Goal: Task Accomplishment & Management: Manage account settings

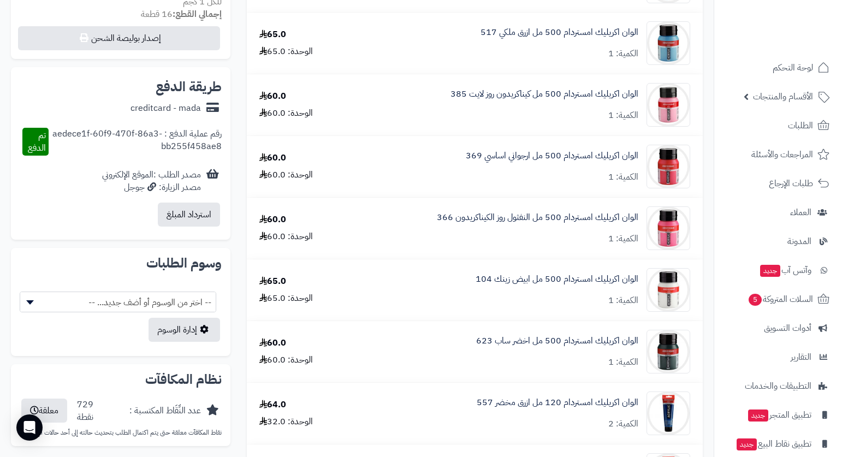
scroll to position [328, 0]
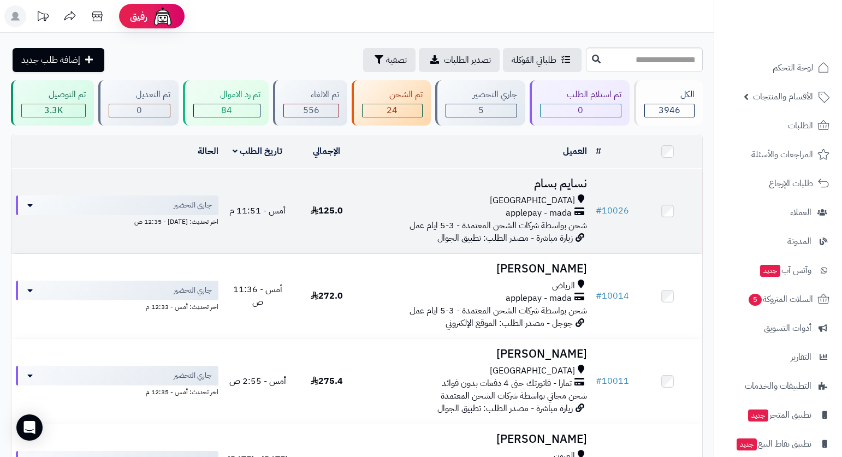
click at [523, 219] on span "شحن بواسطة شركات الشحن المعتمدة - 3-5 ايام عمل" at bounding box center [499, 225] width 178 height 13
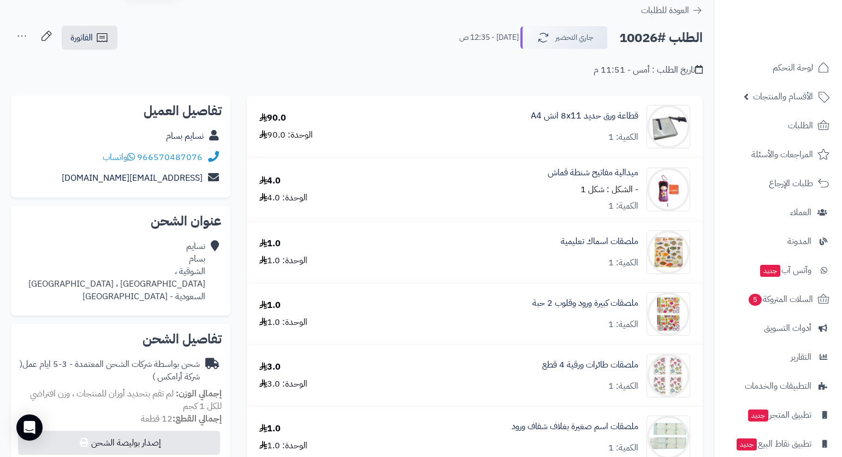
scroll to position [55, 0]
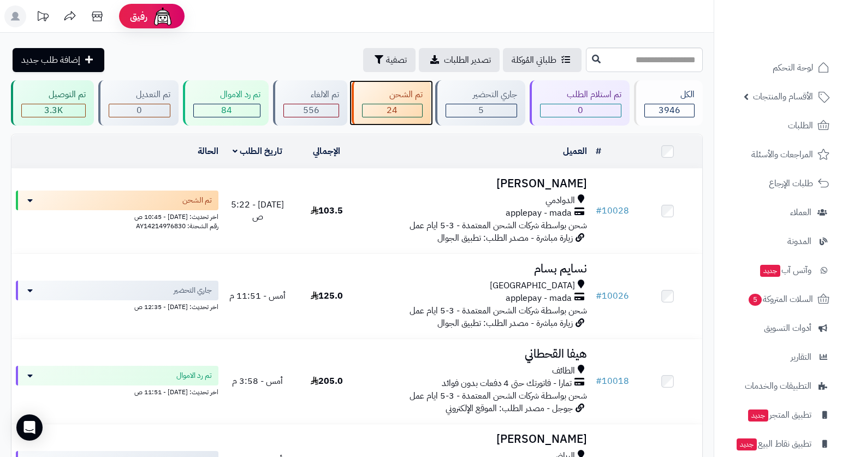
click at [406, 91] on div "تم الشحن" at bounding box center [392, 94] width 61 height 13
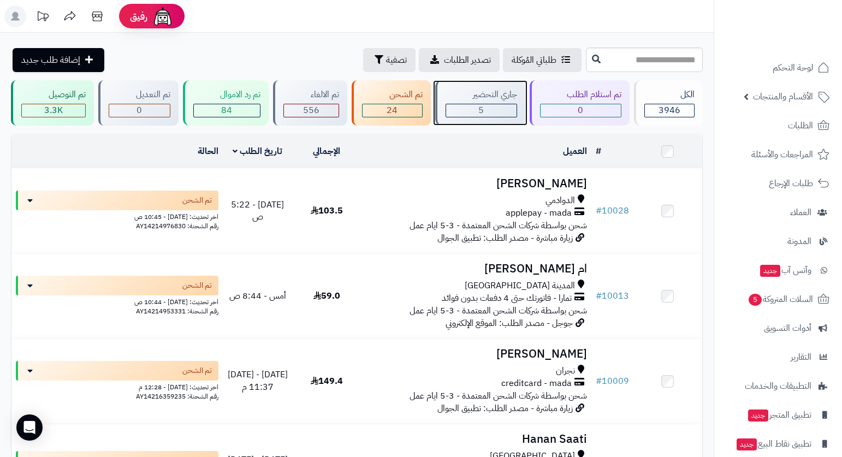
click at [483, 92] on div "جاري التحضير" at bounding box center [482, 94] width 72 height 13
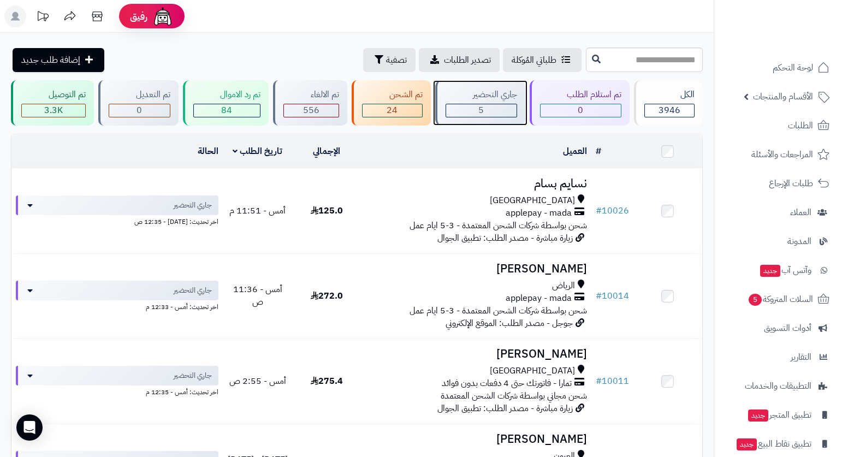
click at [485, 96] on div "جاري التحضير" at bounding box center [482, 94] width 72 height 13
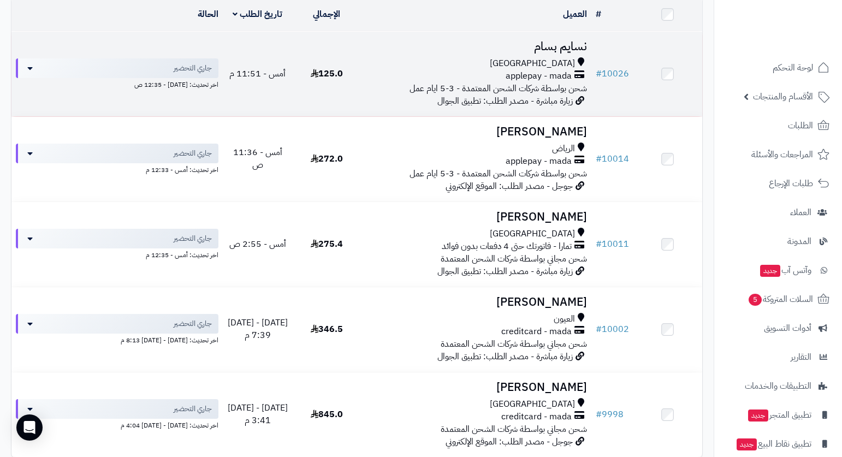
scroll to position [164, 0]
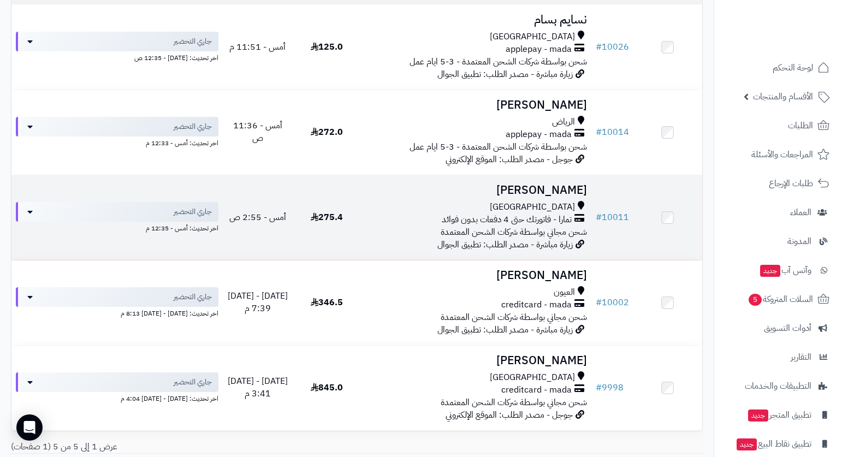
click at [517, 197] on td "[PERSON_NAME] مكة المكرمة تمارا - فاتورتك حتى 4 دفعات بدون فوائد شحن مجاني بواس…" at bounding box center [476, 217] width 230 height 85
click at [549, 218] on span "تمارا - فاتورتك حتى 4 دفعات بدون فوائد" at bounding box center [507, 220] width 130 height 13
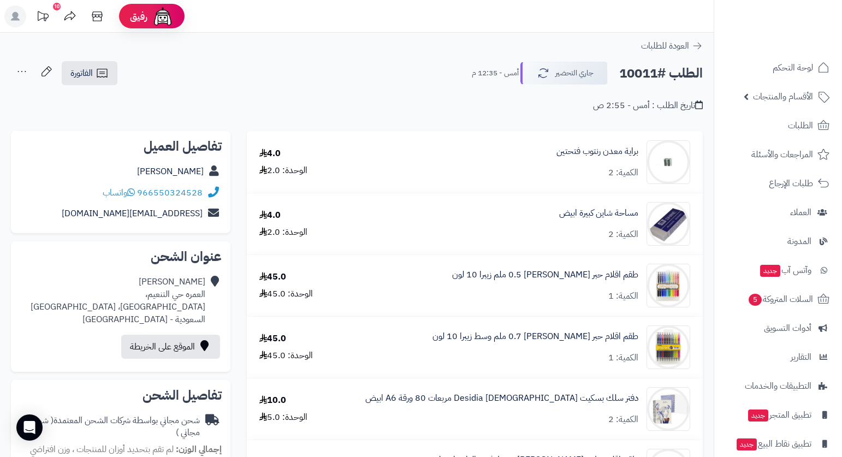
click at [368, 70] on div "الطلب #10011 جاري التحضير أمس - 12:35 م الفاتورة طباعة الفاتورة إرسال الفاتورة …" at bounding box center [357, 74] width 692 height 26
click at [408, 75] on div "الطلب #10011 جاري التحضير أمس - 12:35 م الفاتورة طباعة الفاتورة إرسال الفاتورة …" at bounding box center [357, 74] width 692 height 26
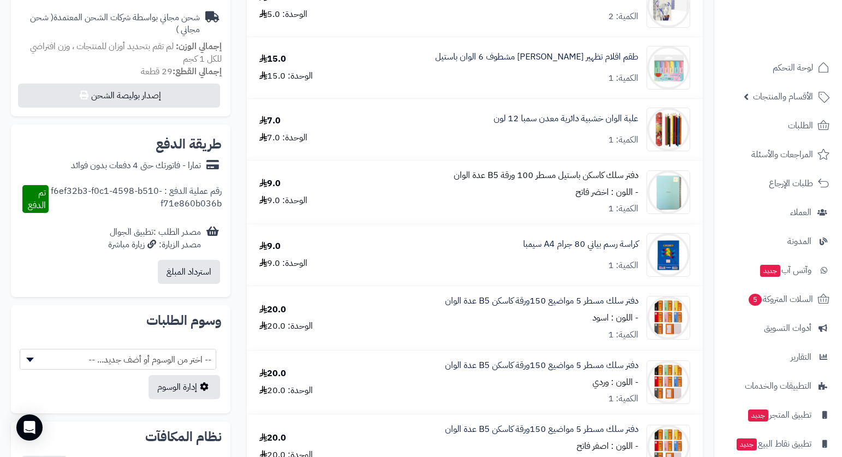
scroll to position [437, 0]
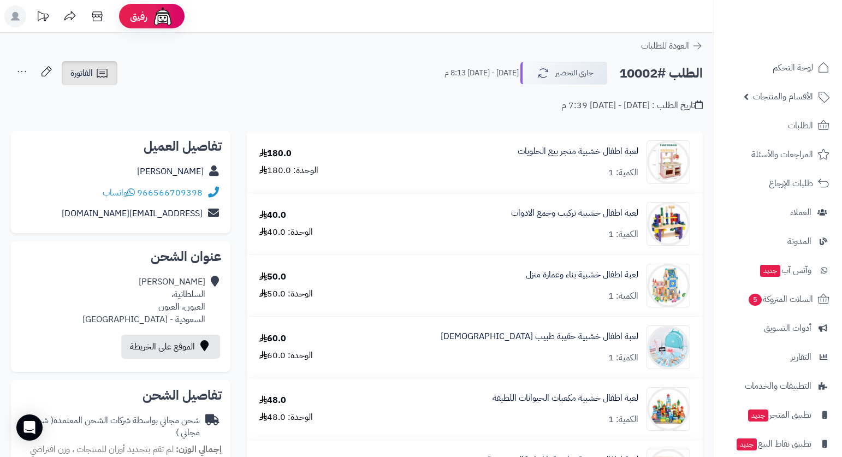
click at [78, 76] on span "الفاتورة" at bounding box center [81, 73] width 22 height 13
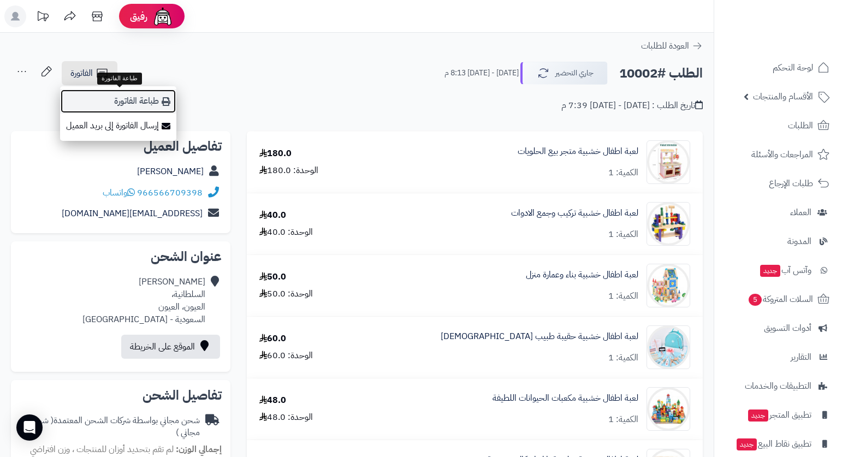
click at [145, 97] on link "طباعة الفاتورة" at bounding box center [118, 101] width 116 height 25
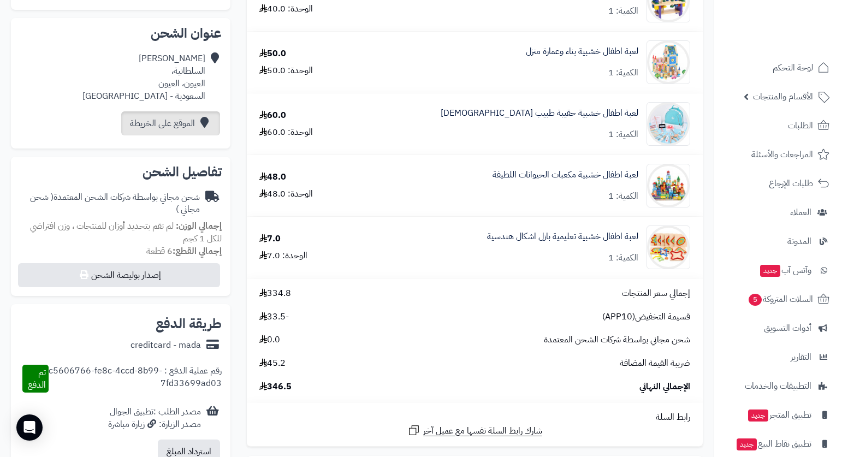
scroll to position [109, 0]
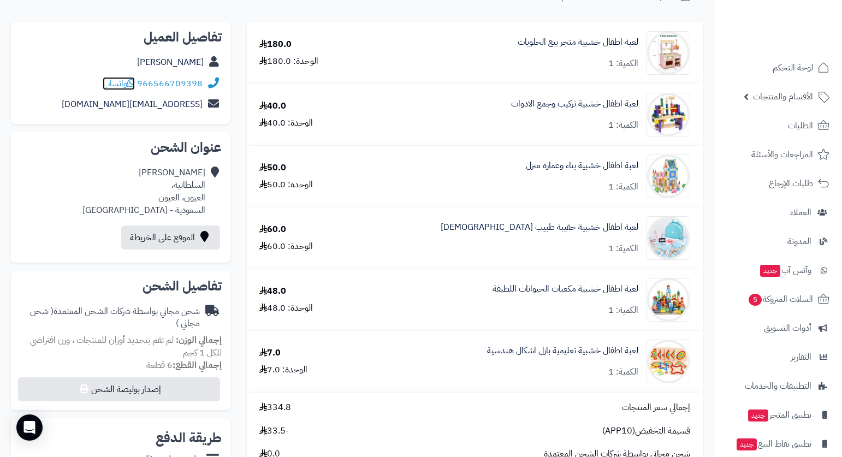
click at [109, 84] on span "واتساب" at bounding box center [119, 83] width 32 height 13
click at [123, 80] on span "واتساب" at bounding box center [119, 83] width 32 height 13
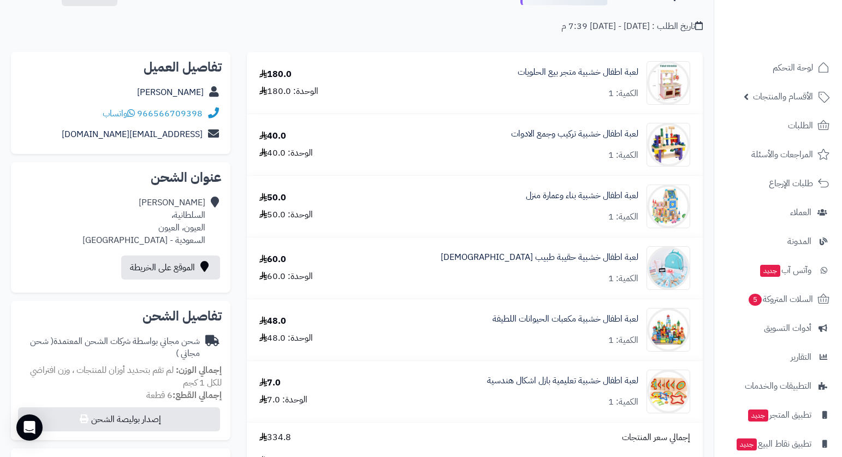
scroll to position [164, 0]
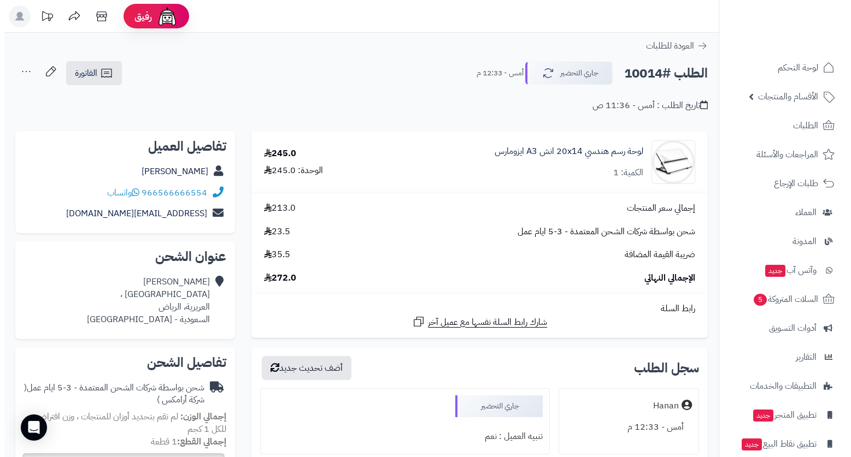
scroll to position [164, 0]
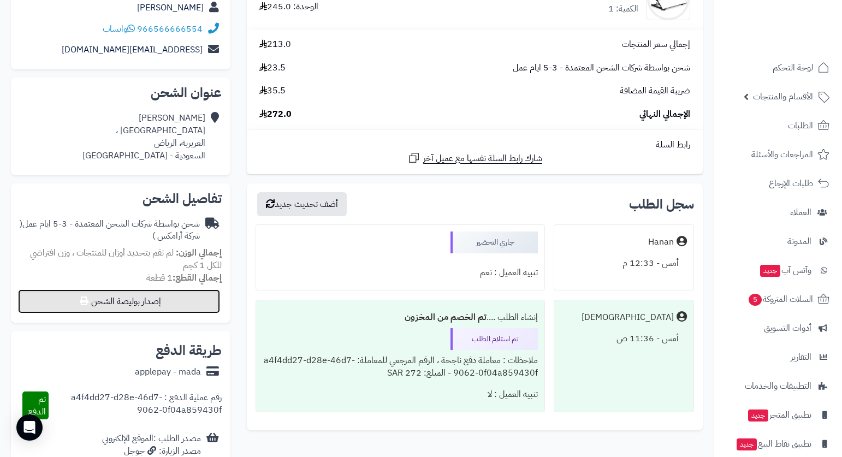
click at [172, 298] on button "إصدار بوليصة الشحن" at bounding box center [119, 302] width 202 height 24
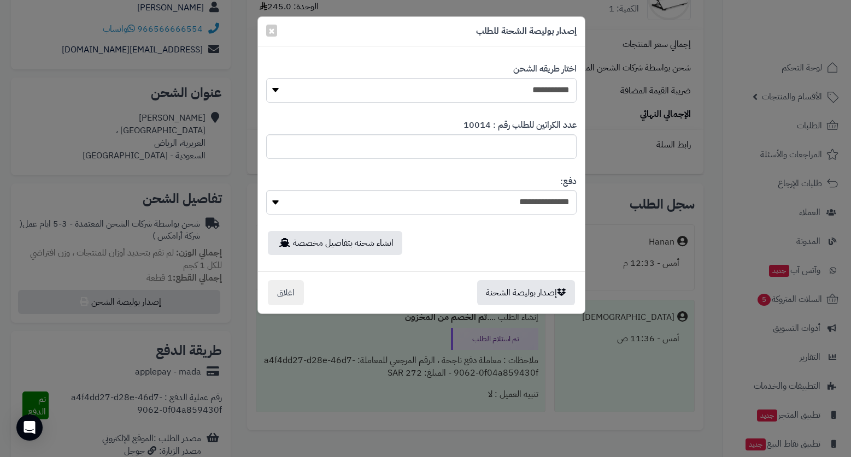
click at [556, 91] on select "**********" at bounding box center [421, 90] width 310 height 25
select select "*******"
click at [266, 78] on select "**********" at bounding box center [421, 90] width 310 height 25
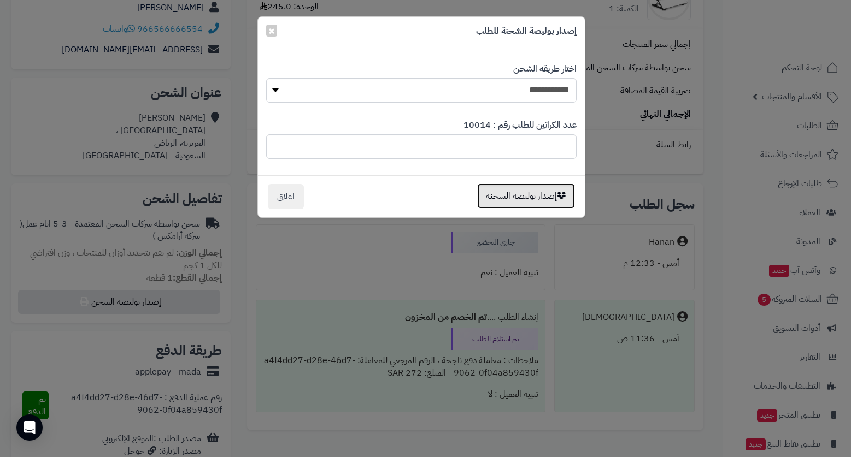
click at [539, 189] on button "إصدار بوليصة الشحنة" at bounding box center [526, 196] width 98 height 25
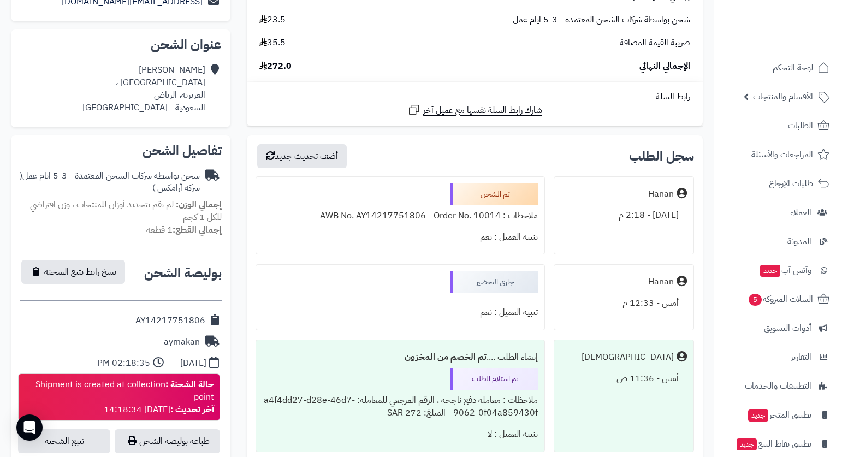
scroll to position [382, 0]
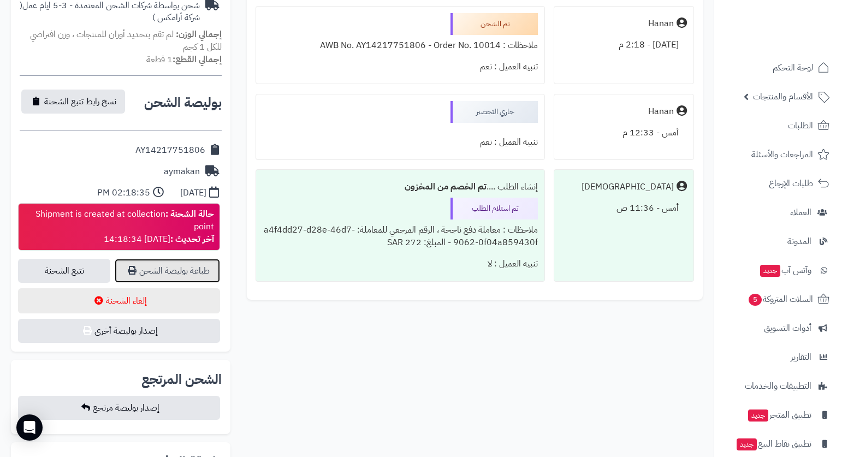
click at [193, 262] on link "طباعة بوليصة الشحن" at bounding box center [167, 271] width 105 height 24
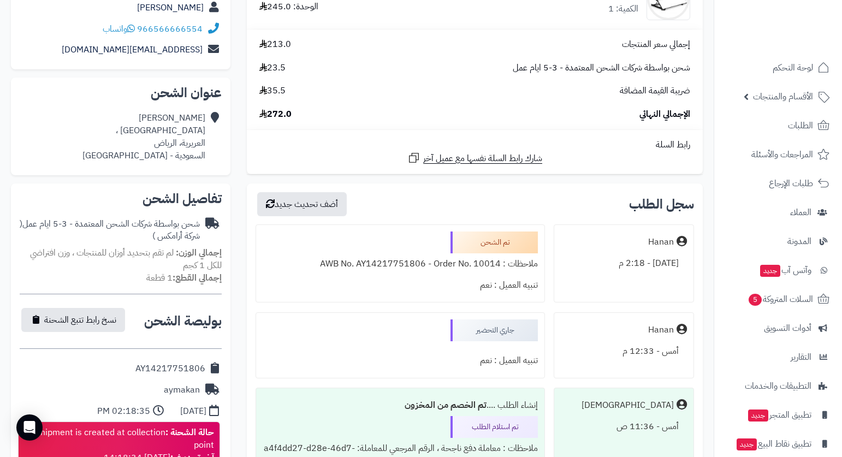
scroll to position [0, 0]
